Goal: Task Accomplishment & Management: Manage account settings

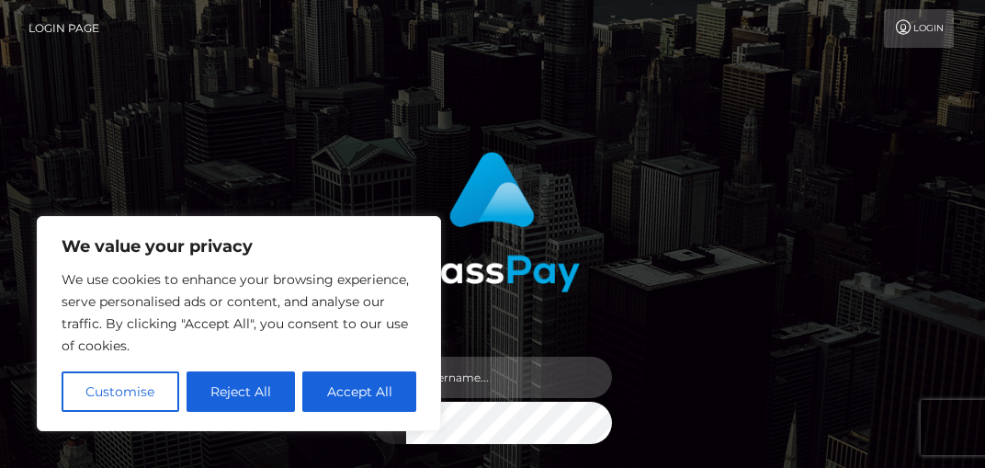
click at [552, 370] on input "text" at bounding box center [509, 377] width 206 height 41
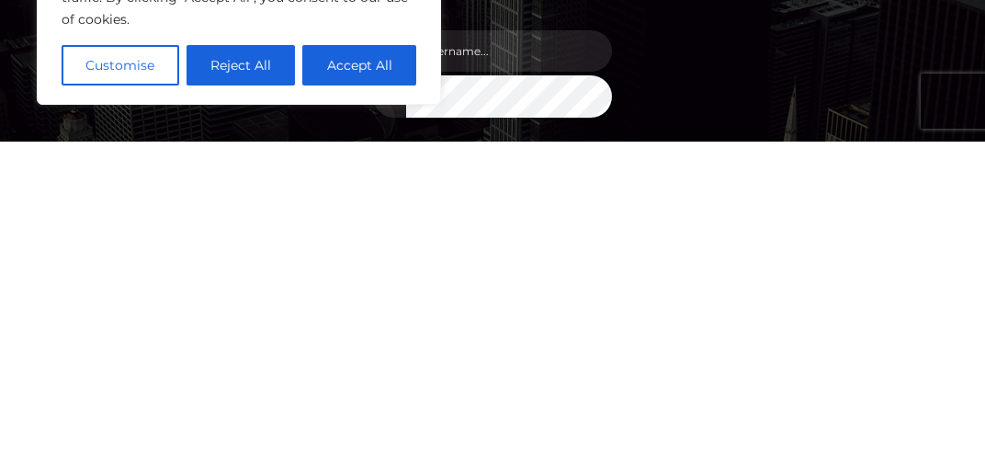
scroll to position [274, 0]
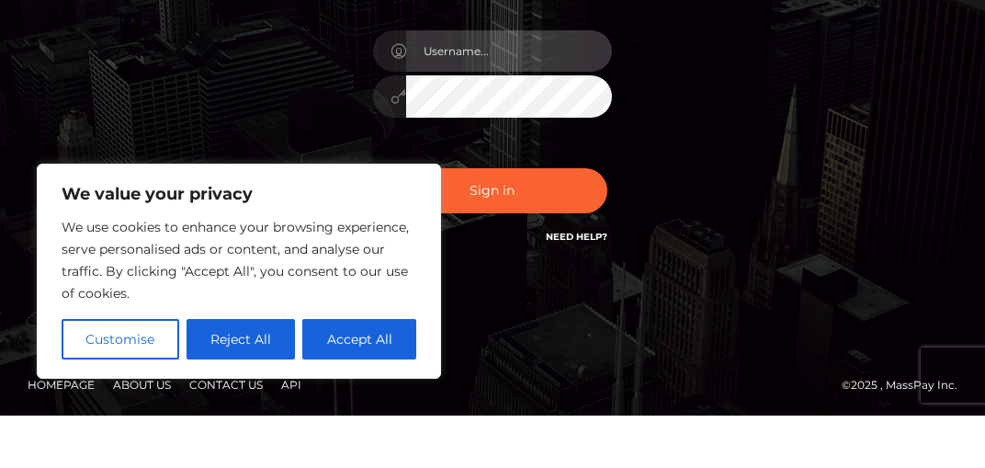
type input "[EMAIL_ADDRESS][DOMAIN_NAME]"
click at [506, 221] on button "Sign in" at bounding box center [493, 243] width 230 height 45
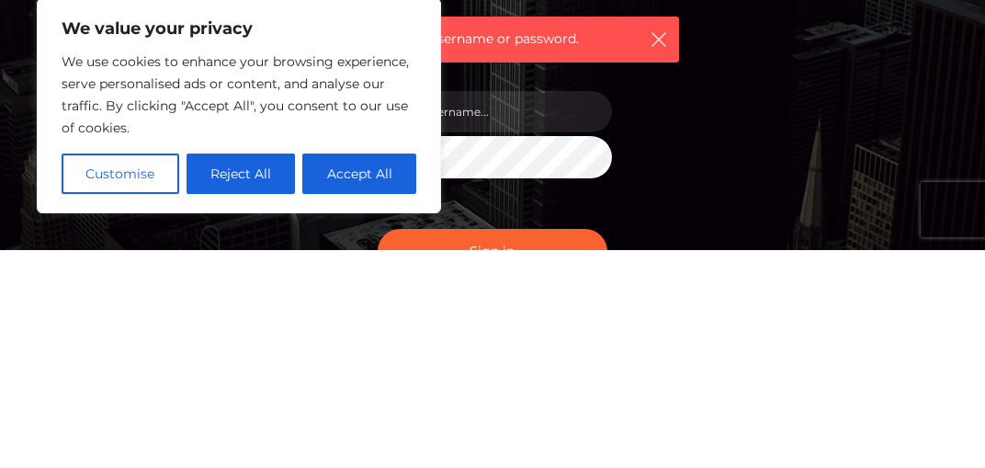
scroll to position [149, 0]
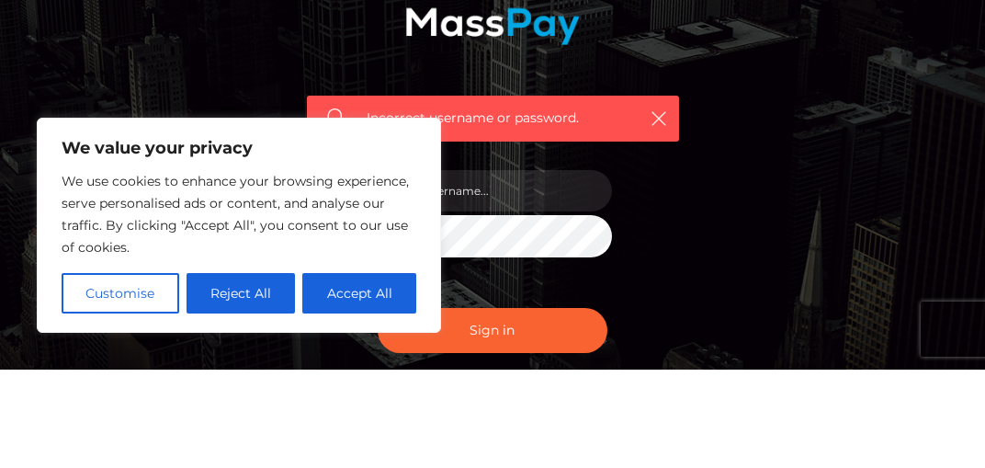
click at [630, 246] on div "Incorrect username or password." at bounding box center [493, 244] width 400 height 510
click at [668, 205] on button "button" at bounding box center [658, 216] width 23 height 23
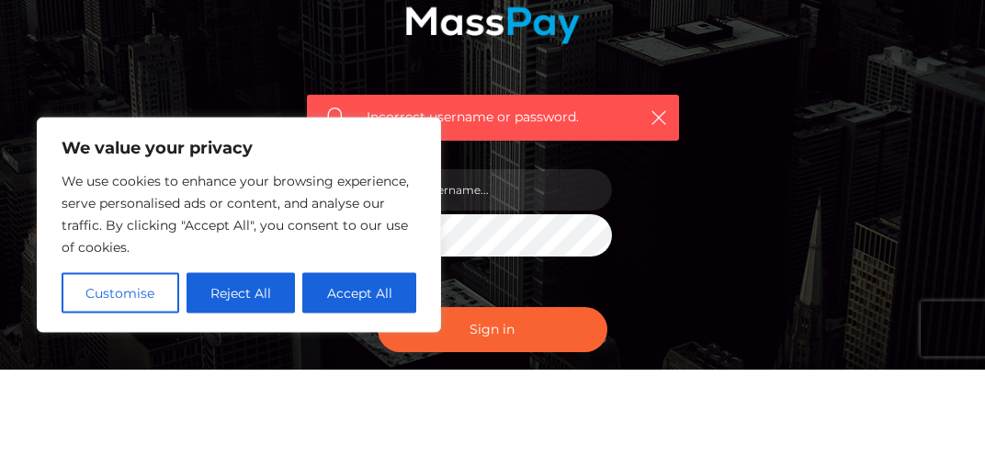
click at [364, 371] on button "Accept All" at bounding box center [359, 391] width 114 height 40
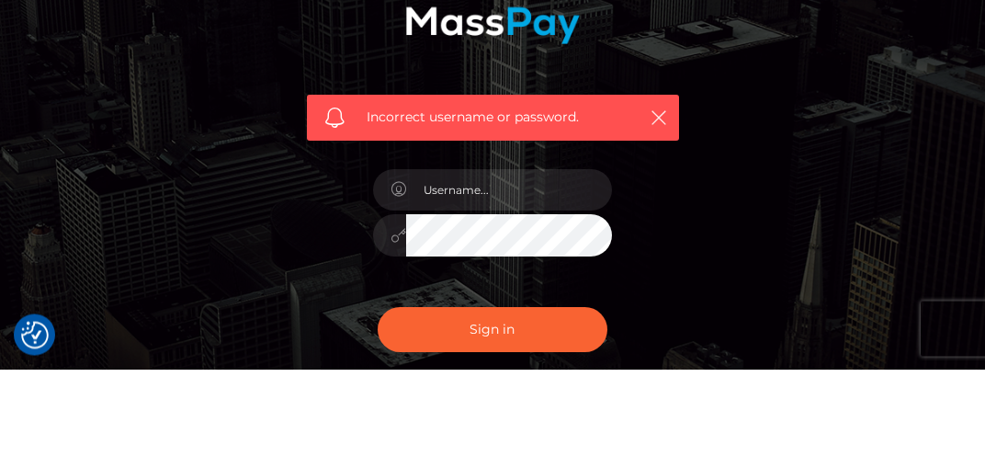
checkbox input "true"
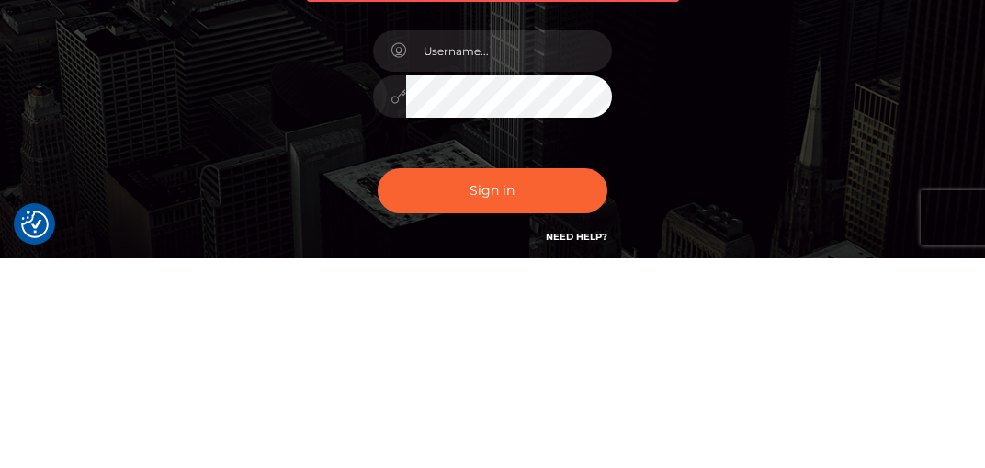
scroll to position [177, 0]
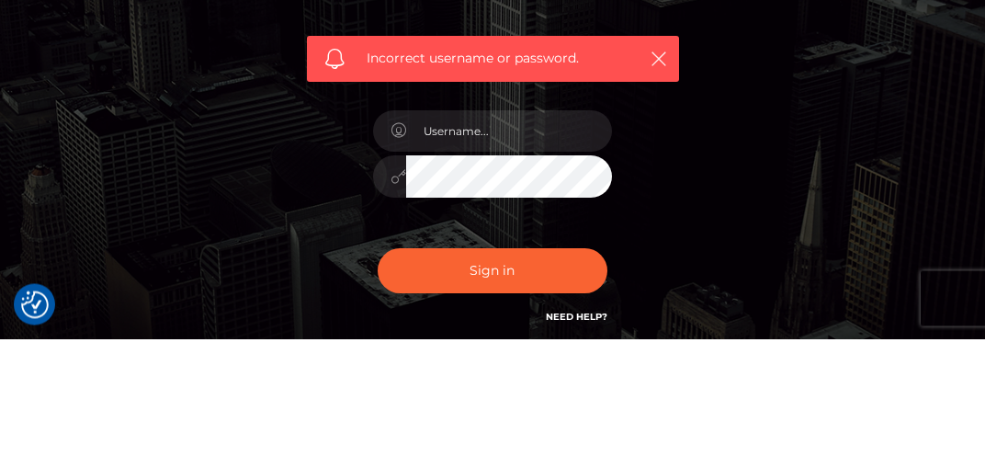
click at [600, 367] on div "Sign in Need Help?" at bounding box center [492, 408] width 267 height 82
click at [594, 440] on link "Need Help?" at bounding box center [577, 446] width 62 height 12
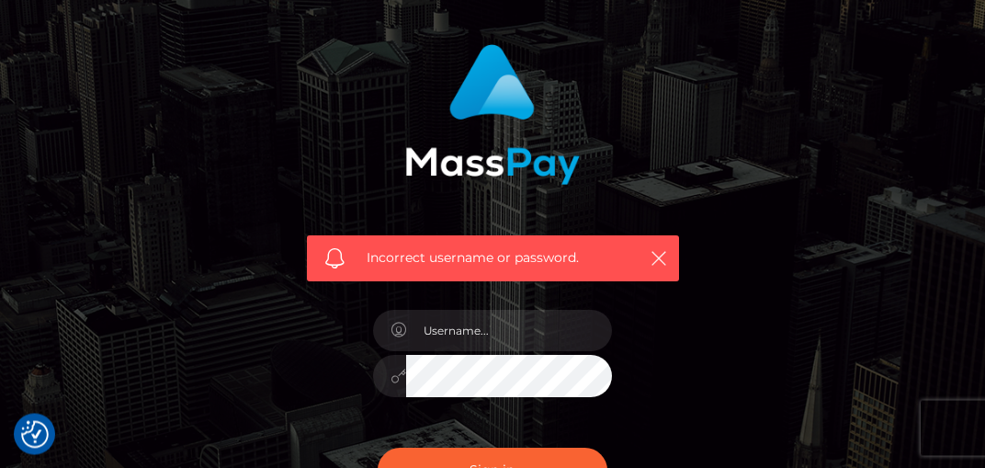
scroll to position [108, 0]
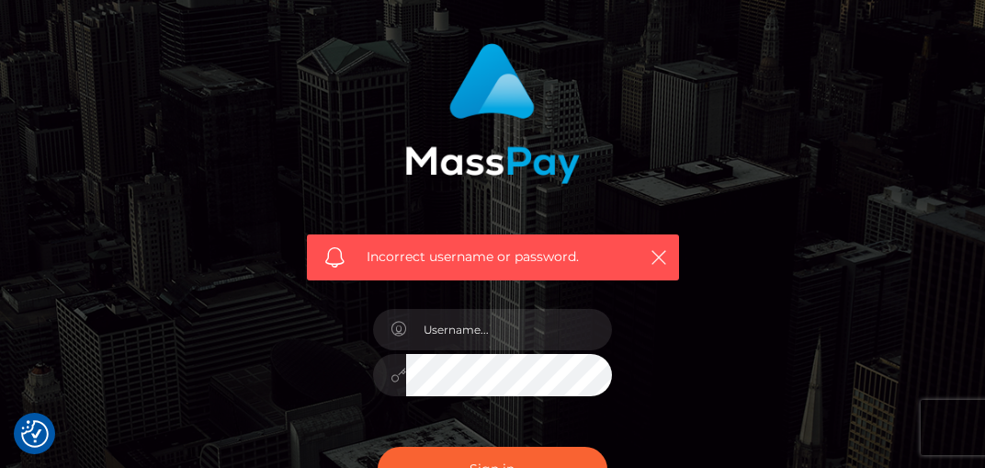
click at [408, 335] on input "text" at bounding box center [509, 329] width 206 height 41
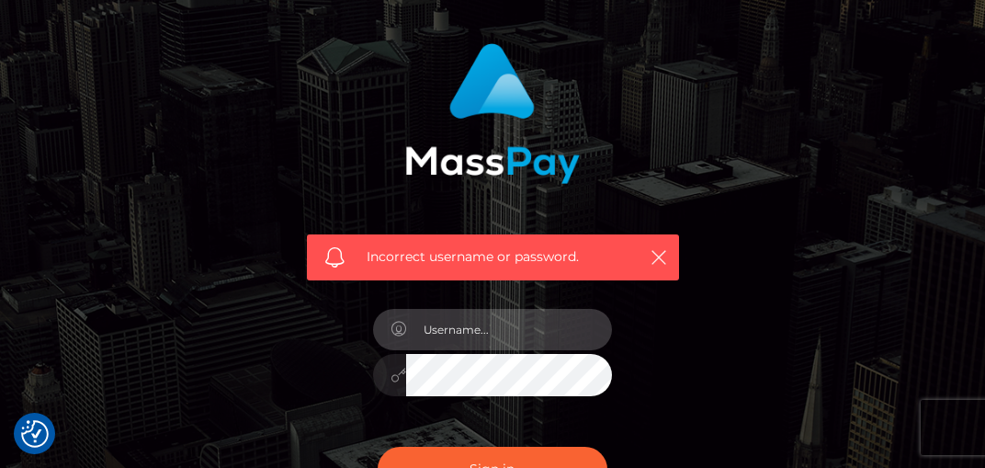
scroll to position [107, 0]
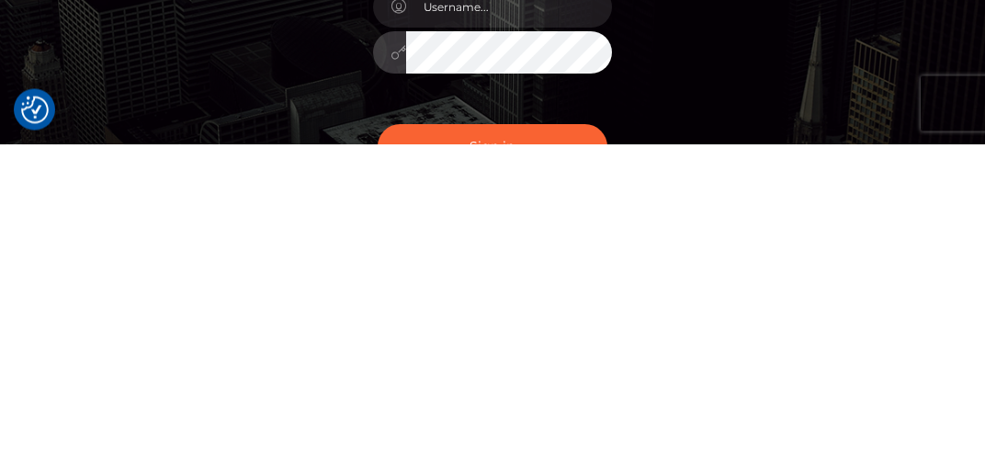
click at [393, 356] on div at bounding box center [389, 377] width 33 height 42
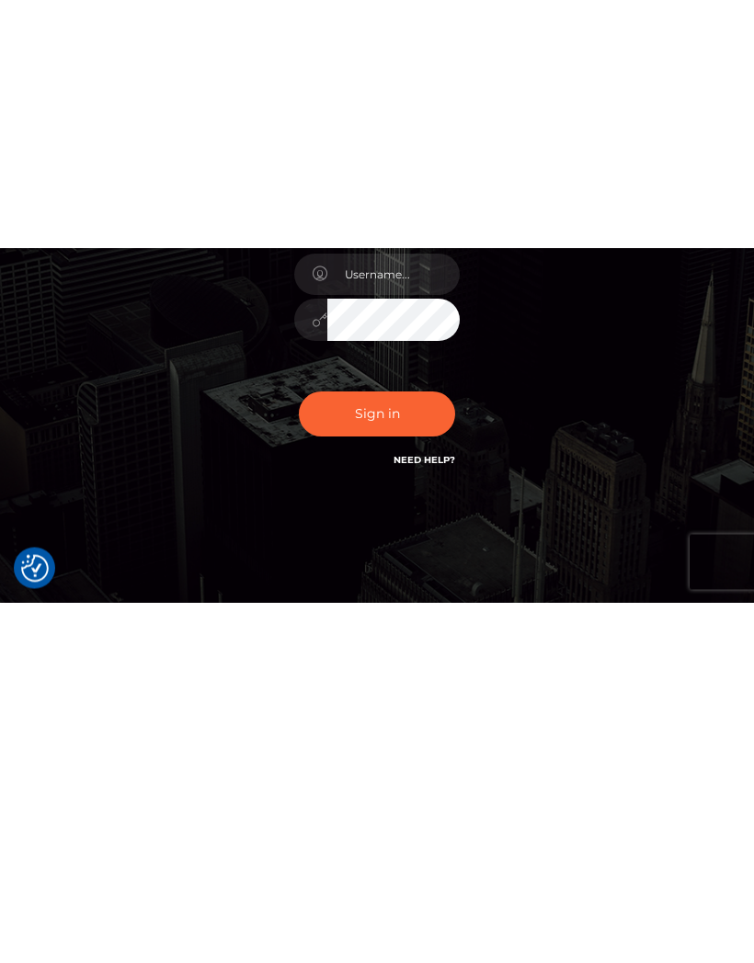
scroll to position [0, 0]
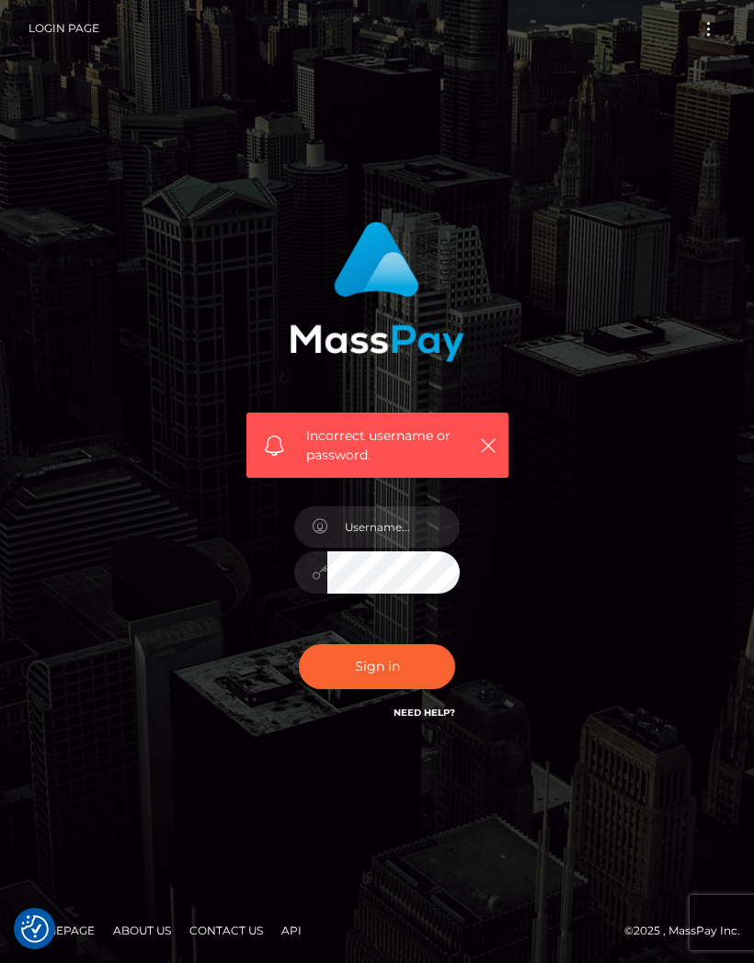
click at [713, 35] on button "Toggle navigation" at bounding box center [708, 29] width 34 height 25
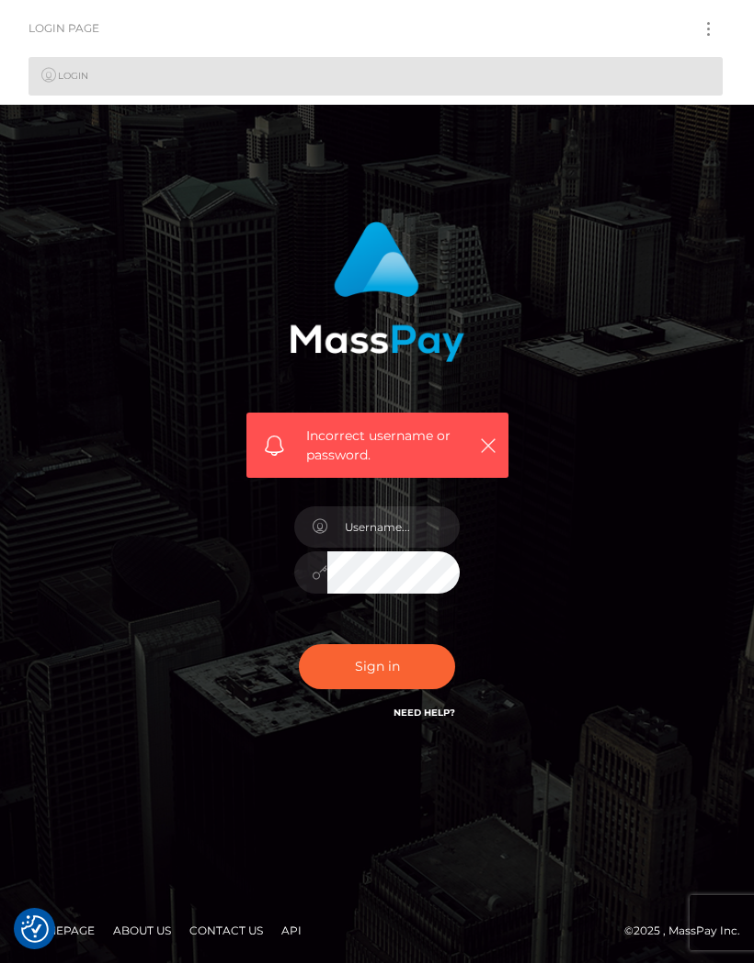
click at [432, 467] on link "Need Help?" at bounding box center [424, 713] width 62 height 12
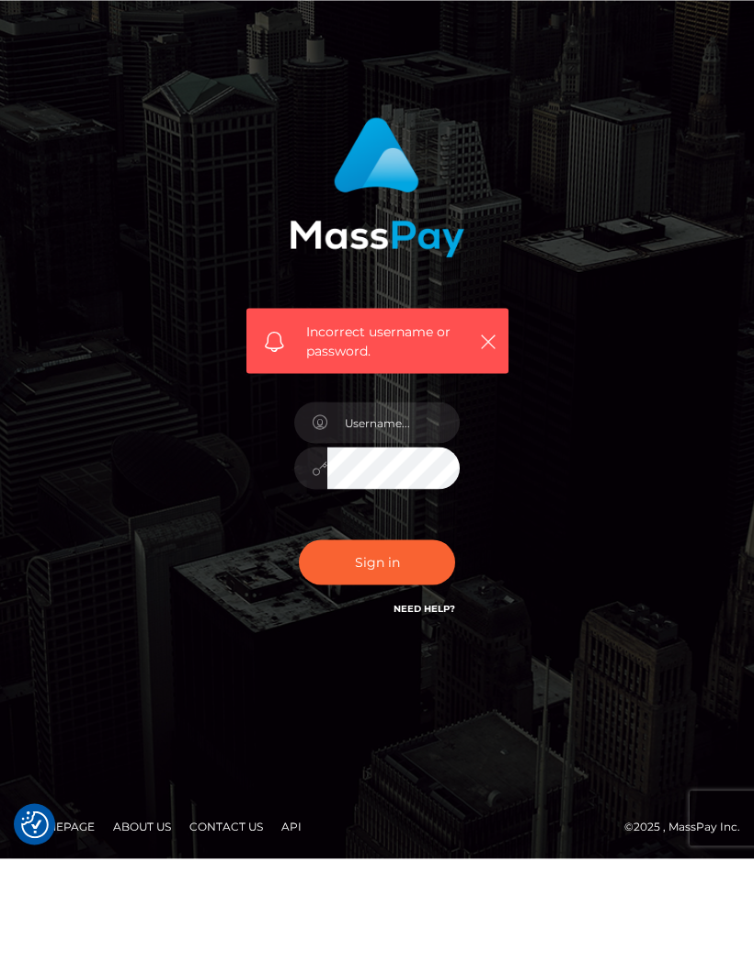
click at [58, 467] on link "Homepage" at bounding box center [61, 930] width 82 height 28
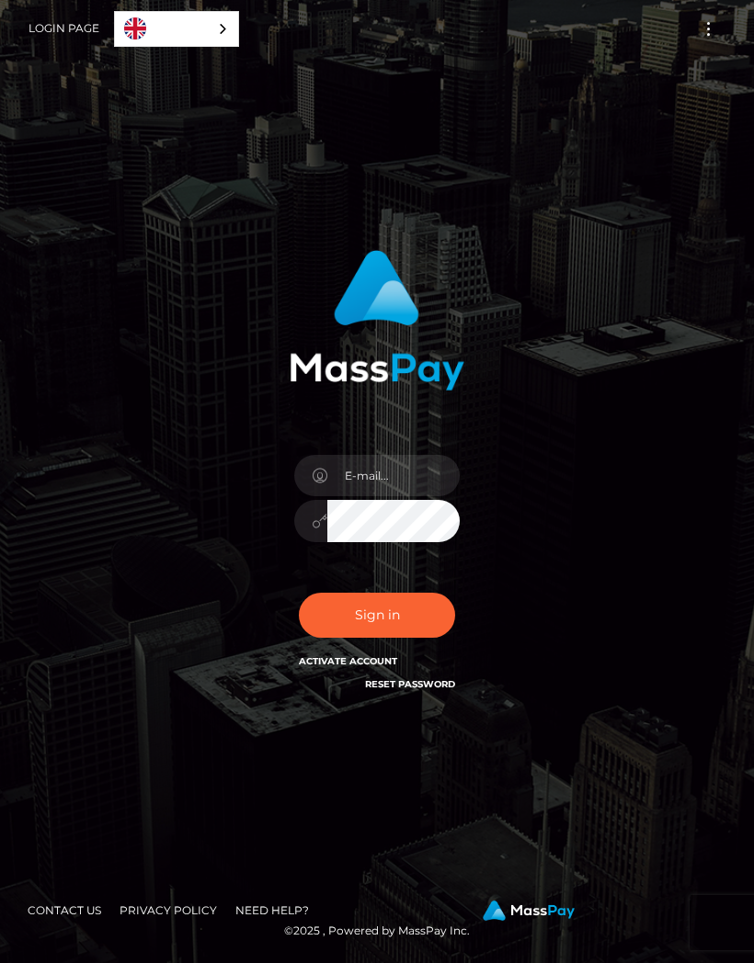
click at [407, 496] on input "email" at bounding box center [393, 475] width 132 height 41
type input "[EMAIL_ADDRESS][DOMAIN_NAME]"
click at [392, 638] on button "Sign in" at bounding box center [377, 615] width 156 height 45
